Goal: Contribute content

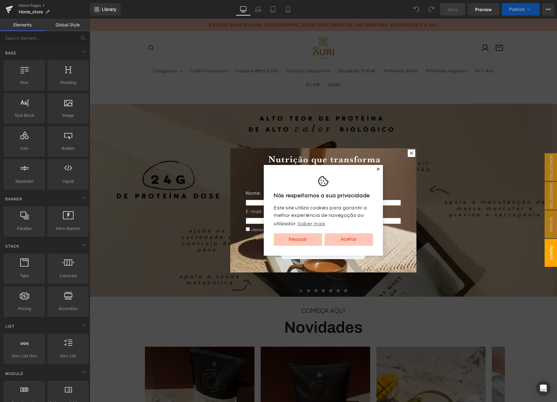
click at [376, 169] on span "✕" at bounding box center [378, 169] width 4 height 4
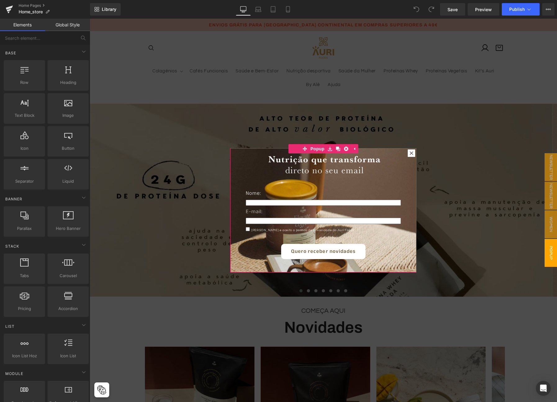
click at [411, 153] on icon at bounding box center [412, 153] width 4 height 4
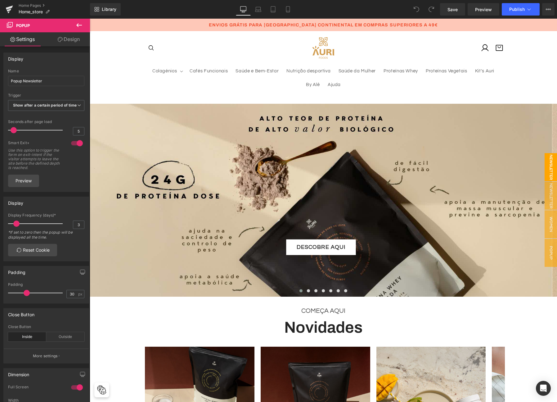
click at [547, 167] on span "Newsletter" at bounding box center [551, 167] width 12 height 28
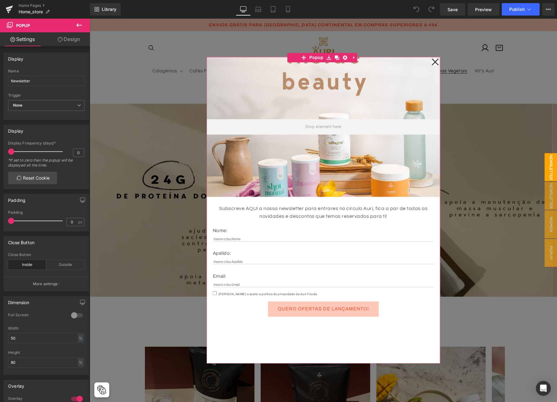
click at [432, 64] on icon at bounding box center [435, 61] width 7 height 31
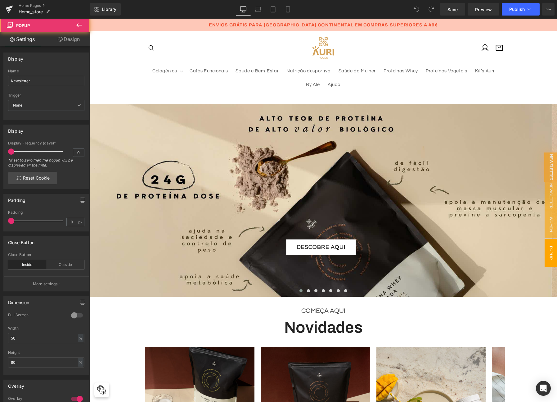
click at [547, 252] on span "Popup Newsletter" at bounding box center [545, 253] width 25 height 28
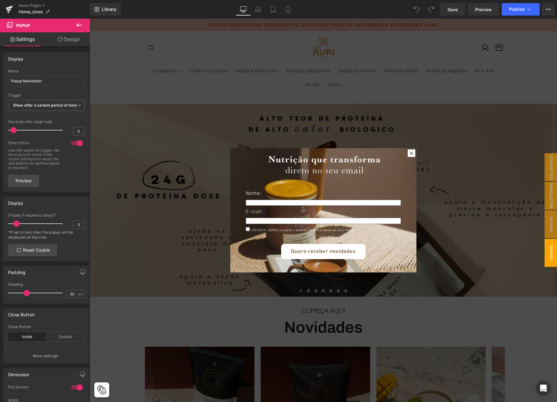
click at [410, 153] on icon at bounding box center [412, 153] width 4 height 4
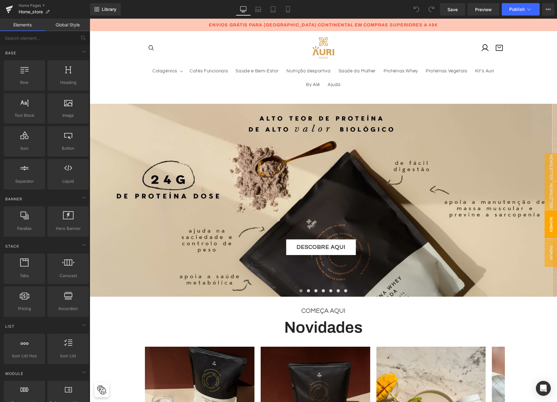
click at [549, 224] on span "Women Power" at bounding box center [545, 224] width 25 height 28
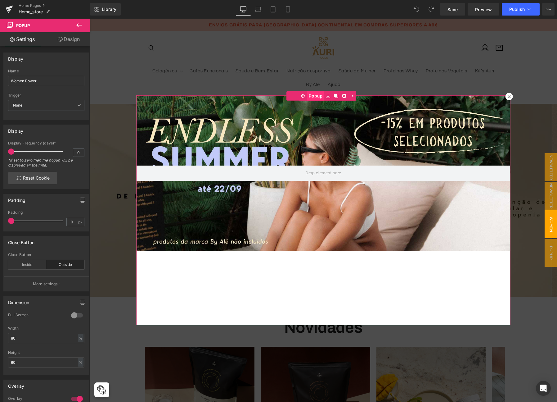
click at [315, 95] on span "Popup" at bounding box center [315, 95] width 17 height 9
click at [319, 116] on span "Hero Banner" at bounding box center [328, 114] width 30 height 9
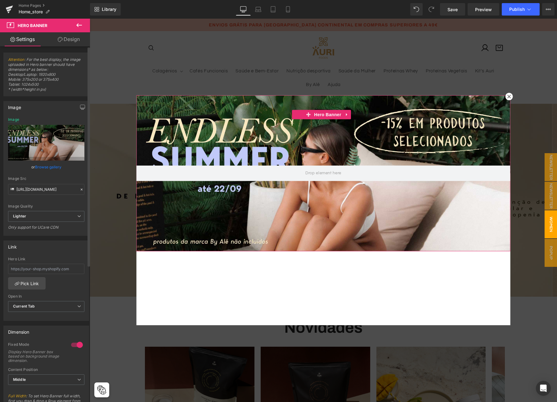
click at [48, 165] on link "Browse gallery" at bounding box center [48, 166] width 26 height 11
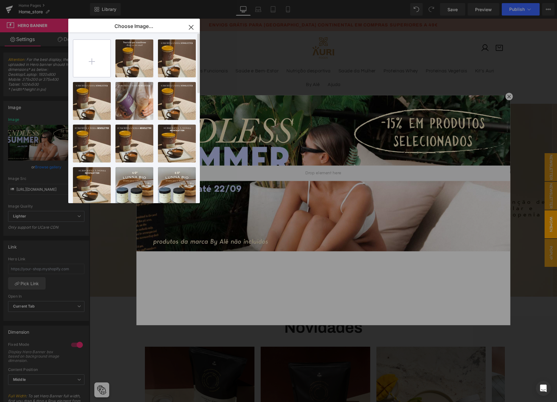
click at [93, 58] on input "file" at bounding box center [91, 58] width 37 height 37
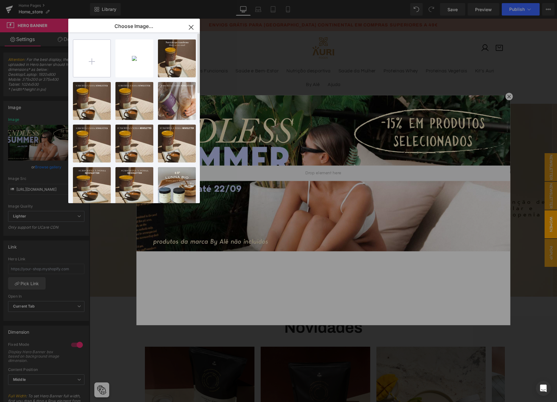
click at [90, 63] on input "file" at bounding box center [91, 58] width 37 height 37
type input "C:\fakepath\campanha-saquetas-desktop.jpg"
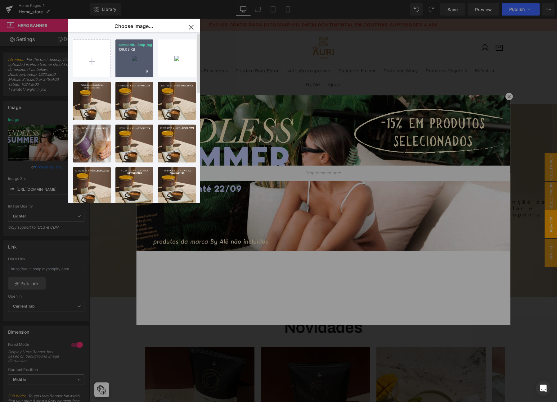
click at [138, 57] on div "campanh...ktop.jpg 109.08 KB" at bounding box center [135, 58] width 38 height 38
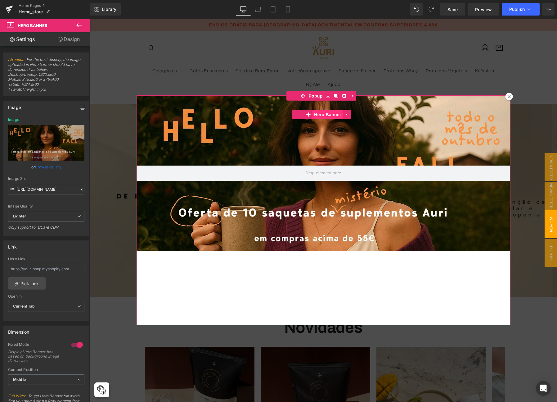
click at [321, 116] on span "Hero Banner" at bounding box center [328, 114] width 30 height 9
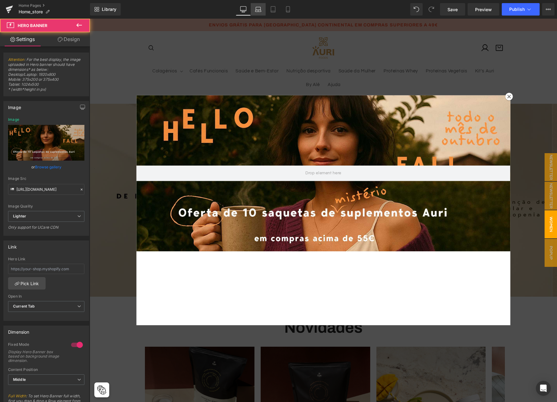
click at [255, 11] on icon at bounding box center [258, 11] width 6 height 2
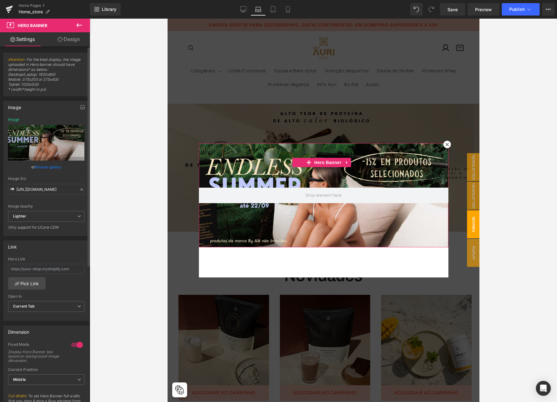
click at [52, 167] on link "Browse gallery" at bounding box center [48, 166] width 26 height 11
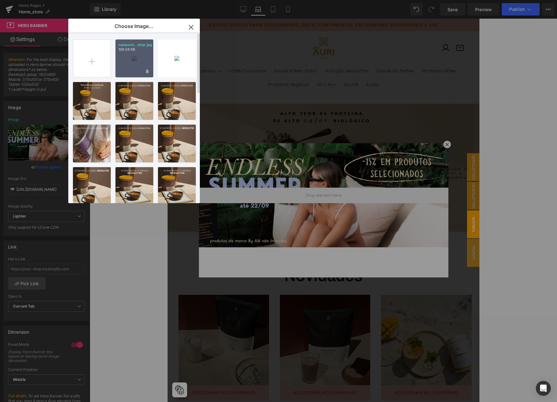
click at [132, 63] on div "campanh...ktop.jpg 109.08 KB" at bounding box center [135, 58] width 38 height 38
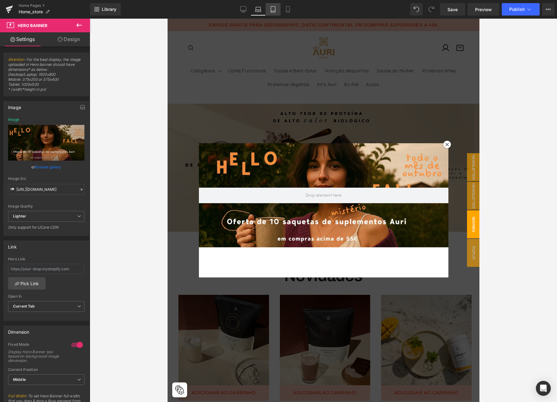
click at [275, 9] on icon at bounding box center [273, 9] width 6 height 6
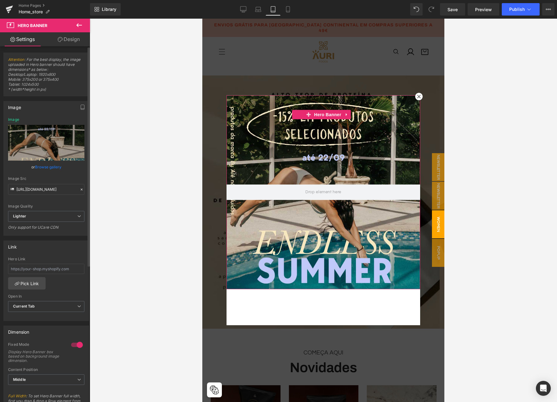
click at [49, 167] on link "Browse gallery" at bounding box center [48, 166] width 26 height 11
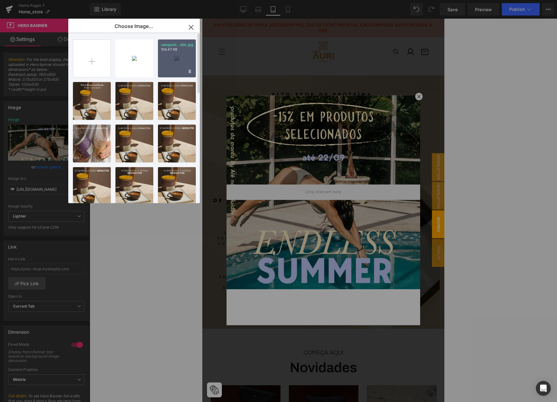
click at [170, 61] on div "campanh...bile.jpg 104.47 KB" at bounding box center [177, 58] width 38 height 38
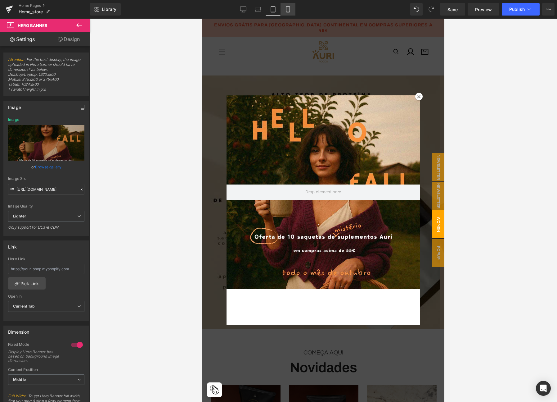
click at [290, 9] on icon at bounding box center [287, 10] width 3 height 6
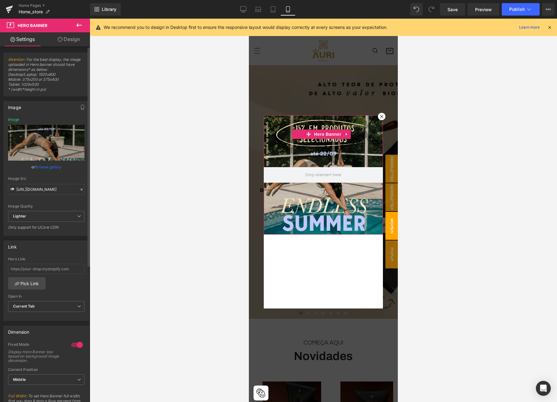
scroll to position [19, 0]
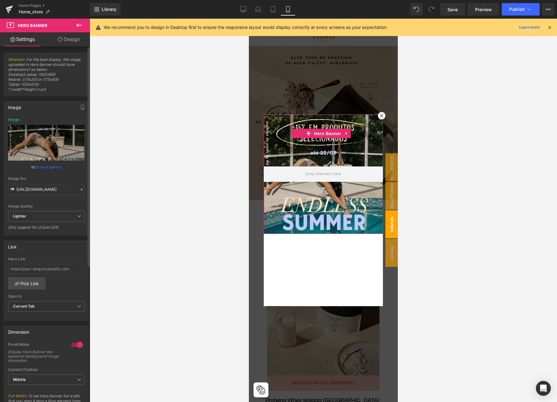
click at [47, 167] on link "Browse gallery" at bounding box center [48, 166] width 26 height 11
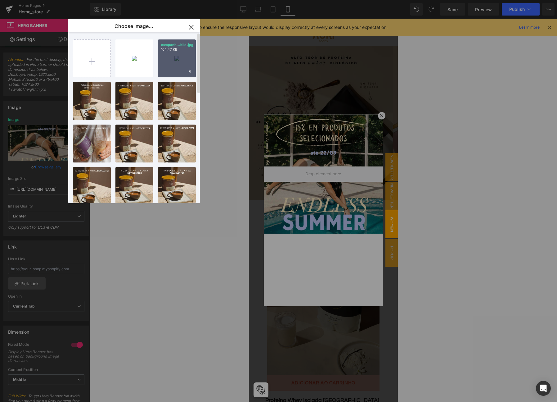
click at [177, 61] on div "campanh...bile.jpg 104.47 KB" at bounding box center [177, 58] width 38 height 38
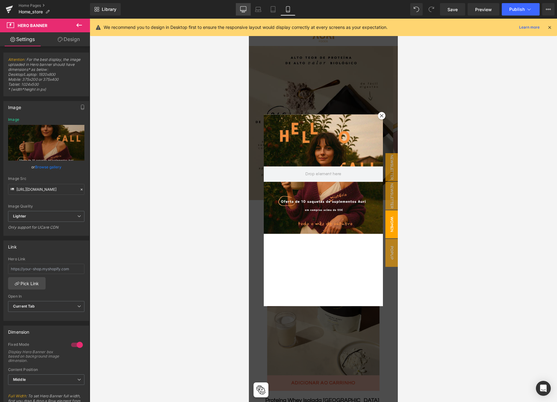
click at [243, 9] on icon at bounding box center [243, 9] width 6 height 6
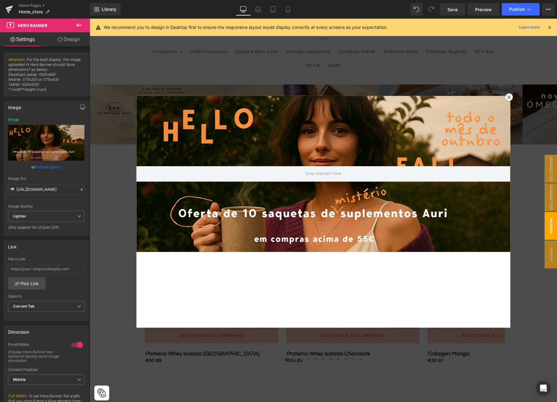
scroll to position [0, 0]
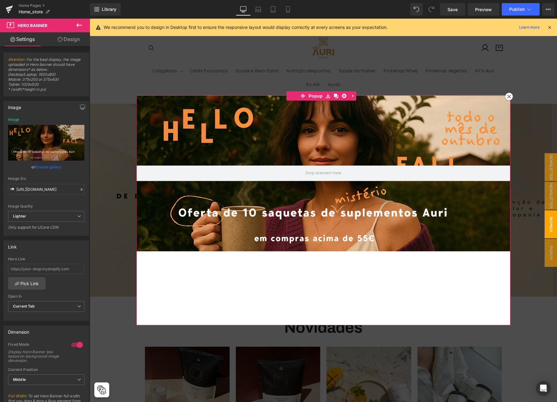
click at [508, 95] on icon at bounding box center [509, 96] width 3 height 3
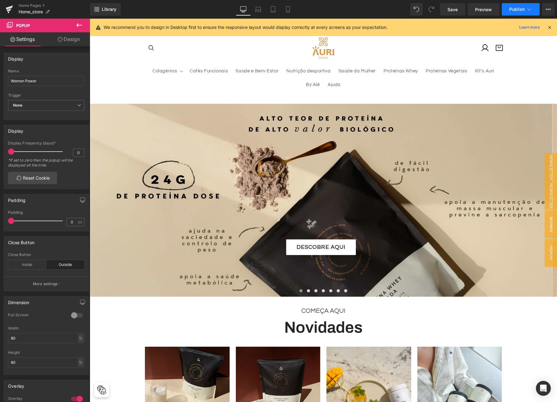
click at [517, 8] on span "Publish" at bounding box center [518, 9] width 16 height 5
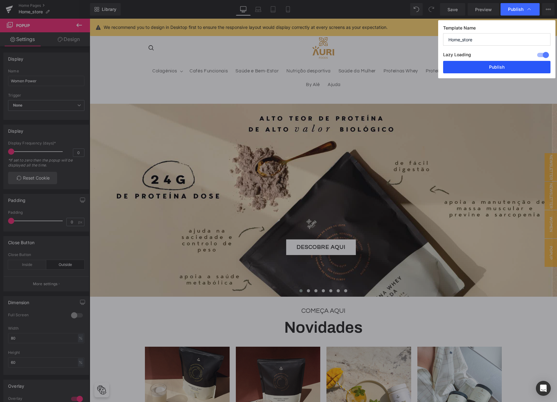
click at [480, 66] on button "Publish" at bounding box center [497, 67] width 107 height 12
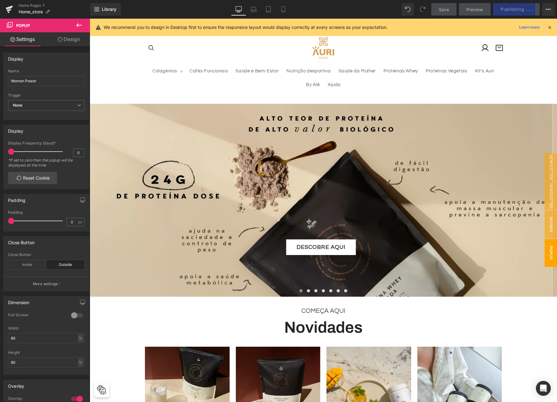
click at [548, 255] on span "Popup Newsletter" at bounding box center [545, 253] width 25 height 28
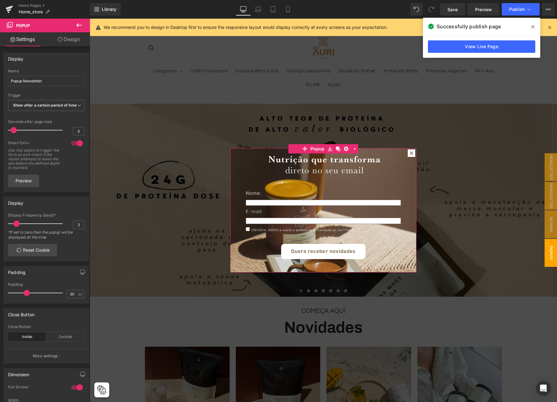
click at [410, 152] on icon at bounding box center [411, 152] width 3 height 3
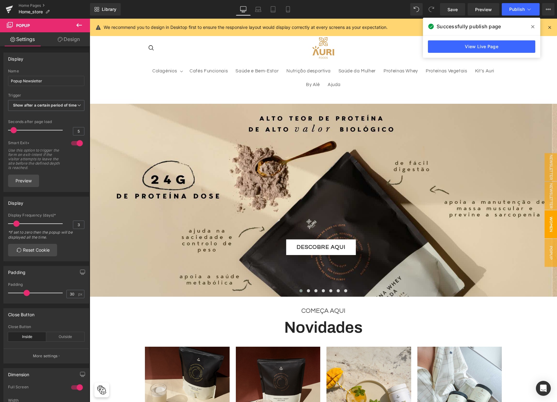
click at [550, 219] on span "Women Power" at bounding box center [545, 224] width 25 height 28
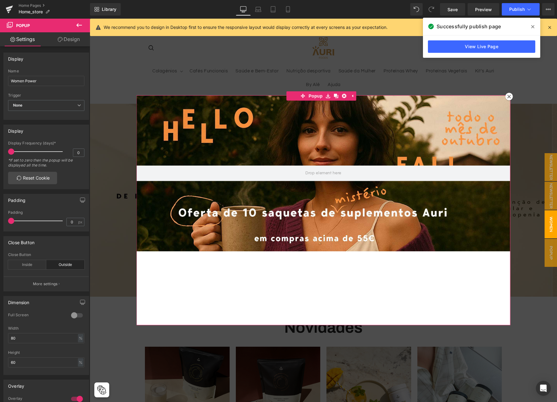
click at [507, 96] on icon at bounding box center [509, 97] width 4 height 4
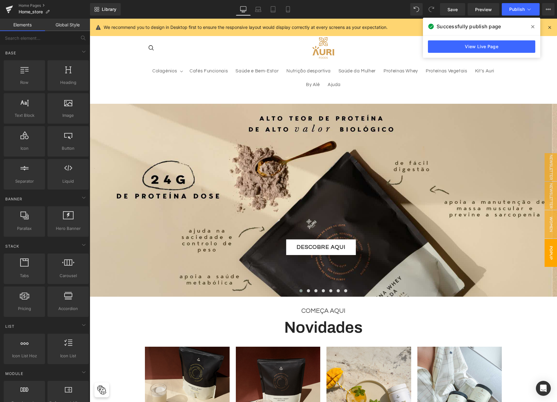
click at [547, 257] on span "Popup Newsletter" at bounding box center [545, 253] width 25 height 28
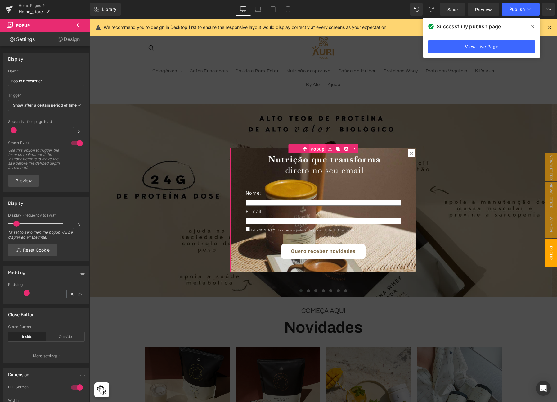
click at [318, 149] on span "Popup" at bounding box center [317, 148] width 17 height 9
click at [316, 149] on span "Popup" at bounding box center [317, 148] width 17 height 9
click at [57, 106] on b "Show after a certain period of time" at bounding box center [45, 105] width 64 height 5
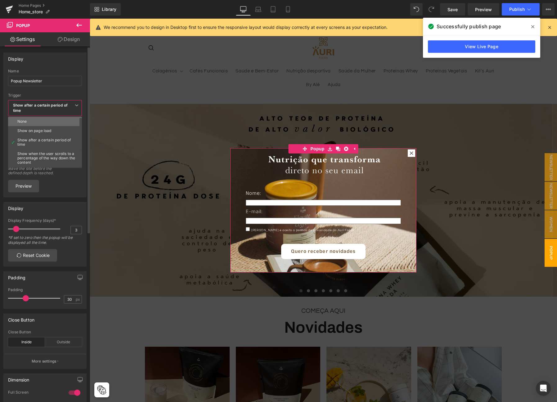
click at [39, 122] on li "None" at bounding box center [46, 121] width 77 height 9
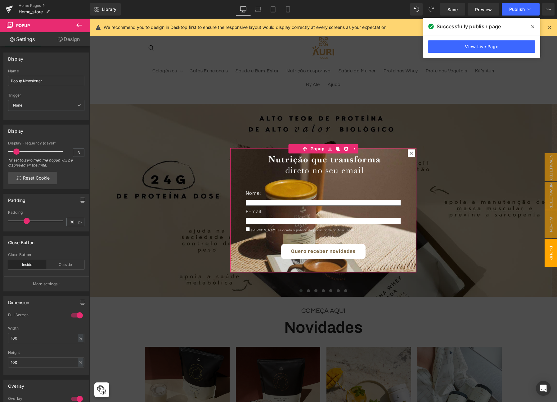
click at [410, 152] on icon at bounding box center [412, 153] width 4 height 4
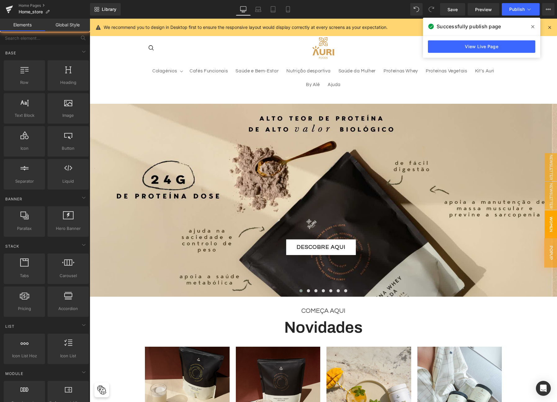
click at [547, 223] on span "Women Power" at bounding box center [545, 224] width 25 height 28
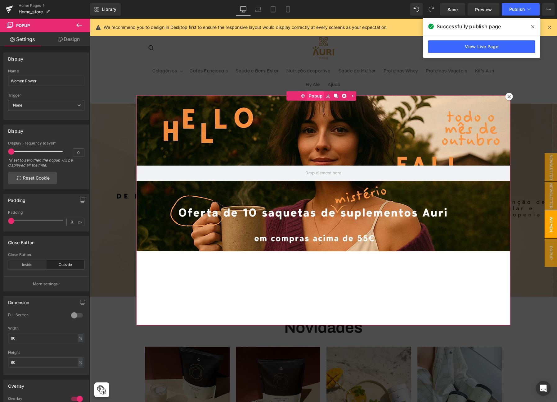
click at [315, 96] on span "Popup" at bounding box center [315, 95] width 17 height 9
click at [43, 107] on span "None" at bounding box center [46, 105] width 76 height 11
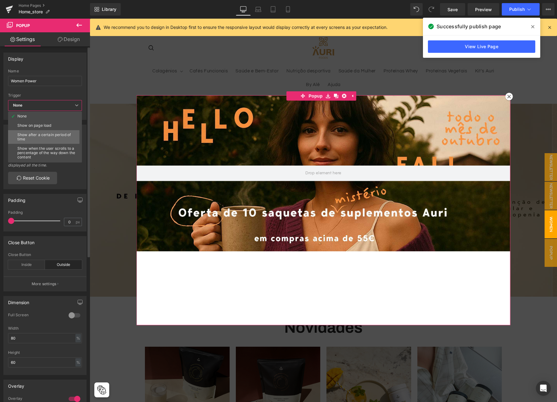
click at [46, 135] on div "Show after a certain period of time" at bounding box center [46, 137] width 58 height 9
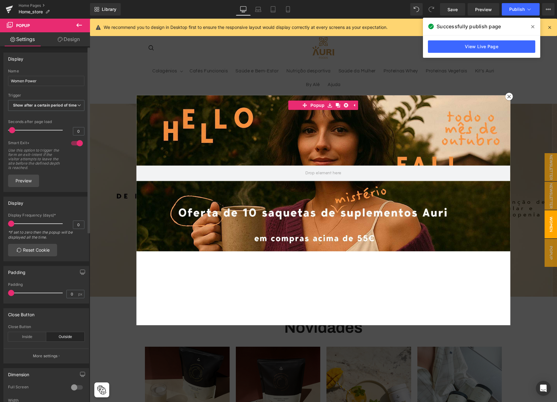
click at [12, 133] on span at bounding box center [12, 130] width 6 height 6
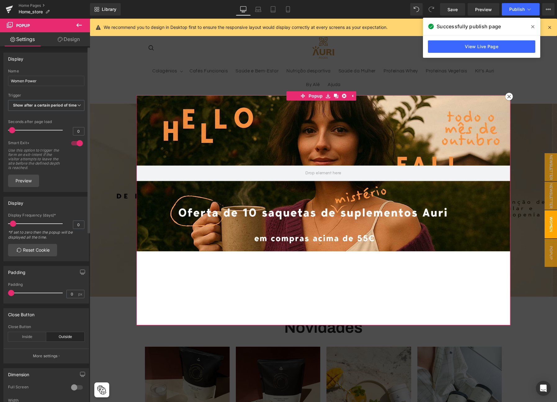
click at [11, 227] on span at bounding box center [13, 224] width 6 height 6
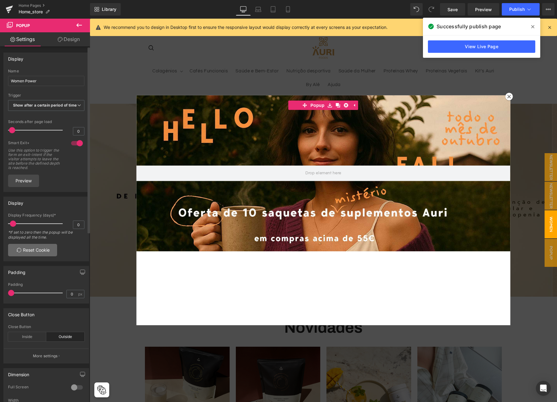
click at [32, 256] on link "Reset Cookie" at bounding box center [32, 250] width 49 height 12
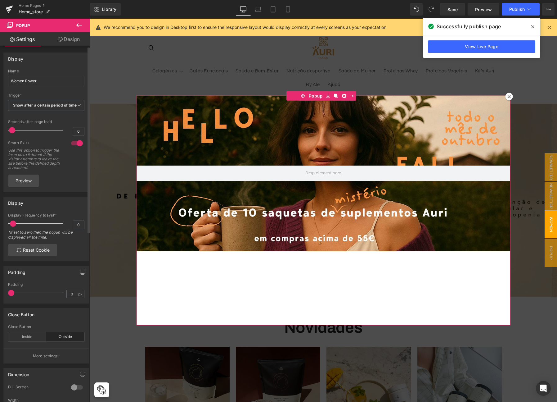
drag, startPoint x: 11, startPoint y: 229, endPoint x: 4, endPoint y: 229, distance: 7.2
click at [4, 229] on div "0 Display Frequency (days)* 0 *If set to zero then the popup will be displayed …" at bounding box center [46, 237] width 85 height 48
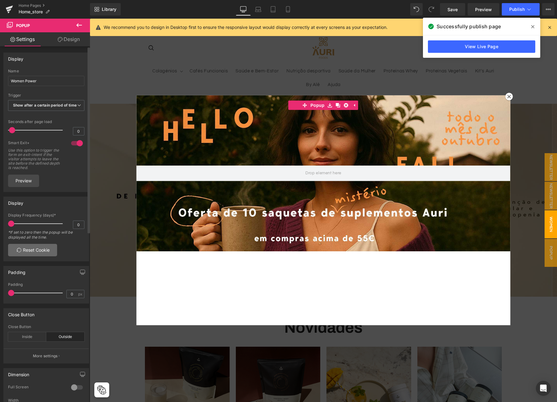
click at [28, 253] on link "Reset Cookie" at bounding box center [32, 250] width 49 height 12
click at [514, 7] on span "Publish" at bounding box center [518, 9] width 16 height 5
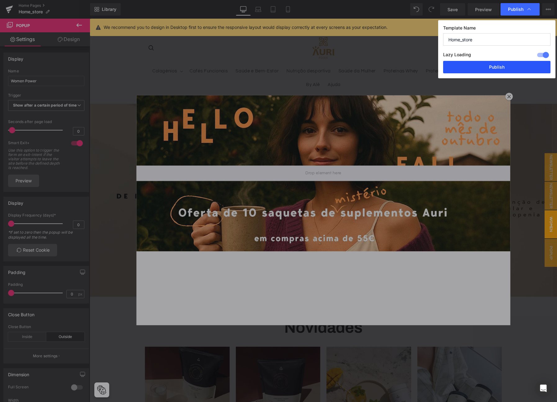
drag, startPoint x: 497, startPoint y: 62, endPoint x: 292, endPoint y: 48, distance: 205.5
click at [497, 62] on button "Publish" at bounding box center [497, 67] width 107 height 12
